Goal: Find specific page/section: Find specific page/section

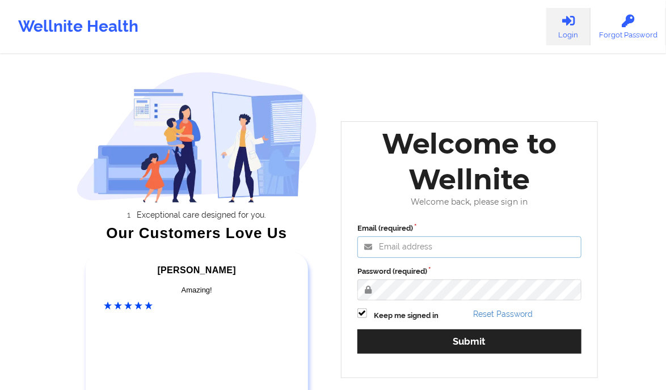
click at [458, 250] on input "Email (required)" at bounding box center [469, 247] width 224 height 22
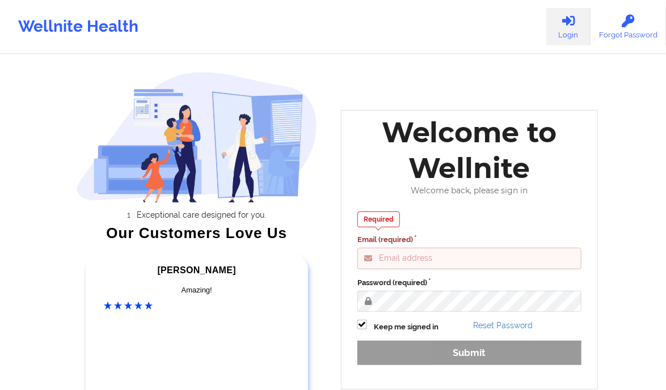
type input "[PERSON_NAME][EMAIL_ADDRESS][DOMAIN_NAME]"
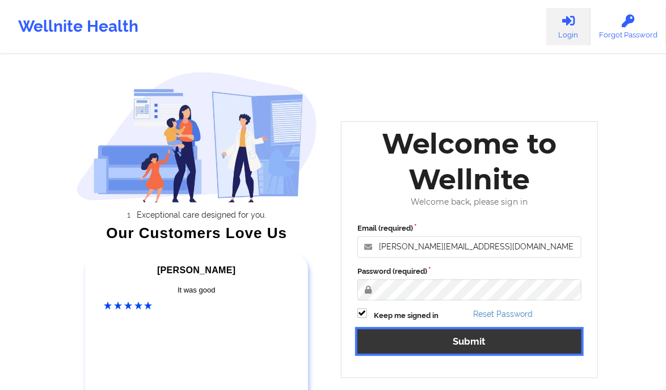
click at [470, 343] on button "Submit" at bounding box center [469, 341] width 224 height 24
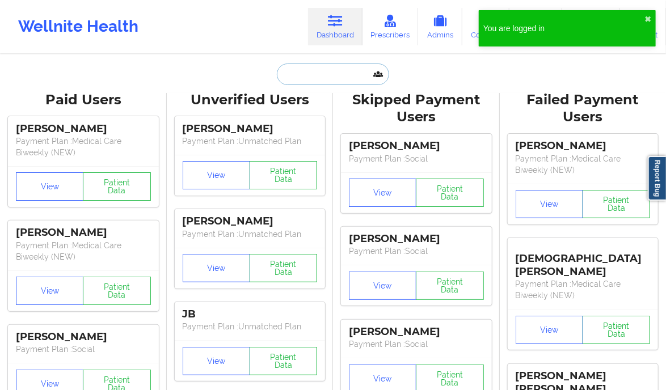
click at [318, 73] on input "text" at bounding box center [333, 75] width 112 height 22
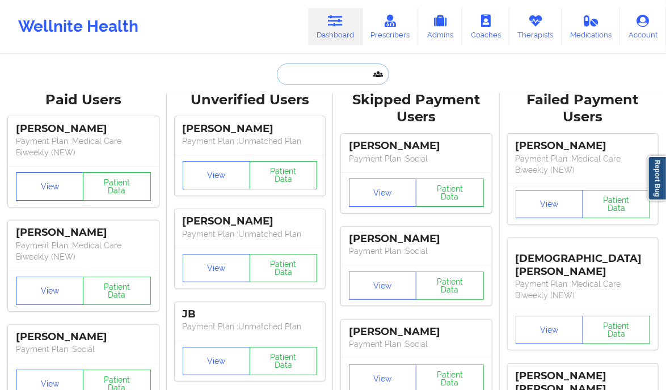
paste input "[PERSON_NAME]"
type input "[PERSON_NAME]"
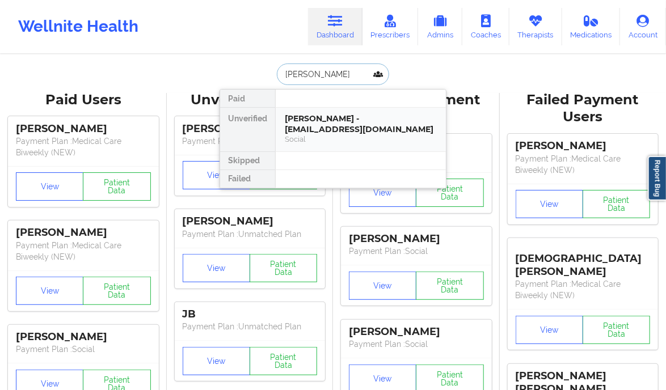
click at [404, 132] on div "[PERSON_NAME] - [EMAIL_ADDRESS][DOMAIN_NAME]" at bounding box center [361, 123] width 152 height 21
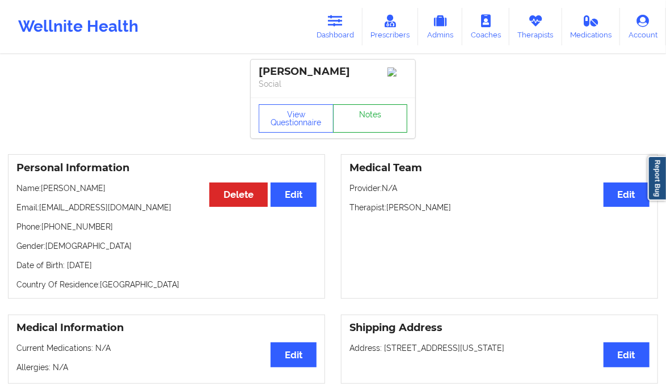
click at [387, 122] on link "Notes" at bounding box center [370, 118] width 75 height 28
